Goal: Complete application form

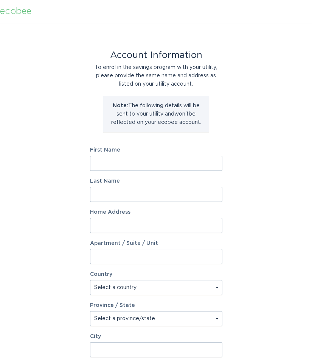
click at [140, 156] on input "First Name" at bounding box center [156, 163] width 132 height 15
type input "Ryan"
type input "Vint"
type input "3535 Corsica Way"
select select "US"
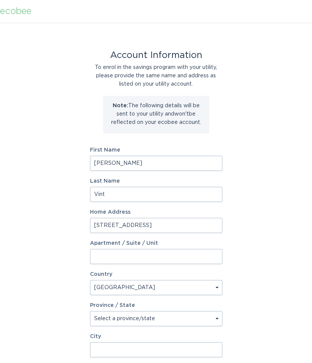
type input "Castle Rock"
type input "80109"
select select "CO"
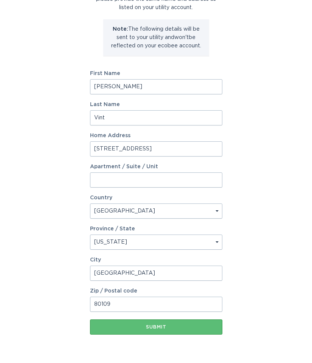
scroll to position [77, 0]
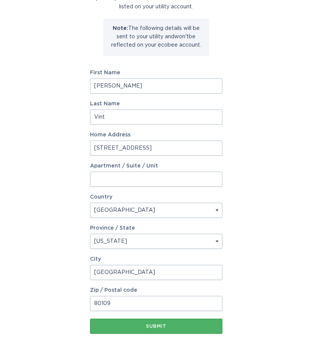
click at [165, 328] on div "Submit" at bounding box center [156, 326] width 125 height 5
